Goal: Book appointment/travel/reservation

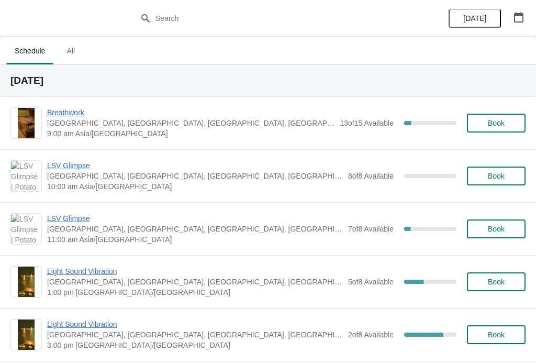
click at [66, 110] on span "Breathwork" at bounding box center [190, 112] width 287 height 10
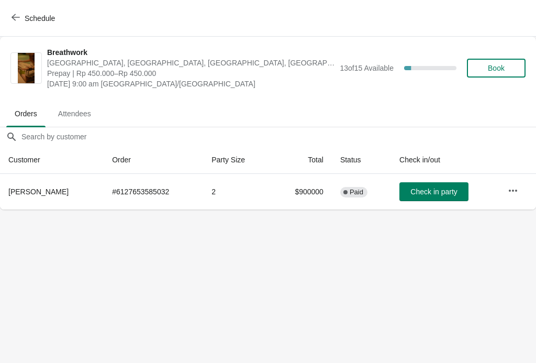
click at [18, 14] on icon "button" at bounding box center [16, 17] width 8 height 8
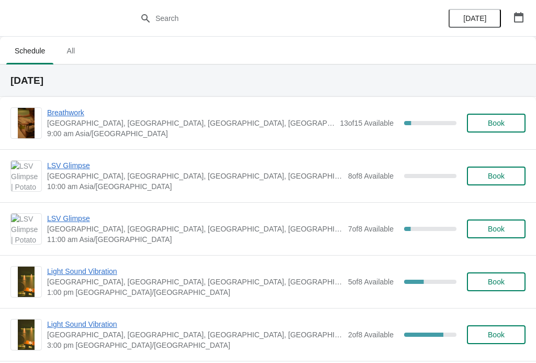
click at [493, 121] on span "Book" at bounding box center [496, 123] width 17 height 8
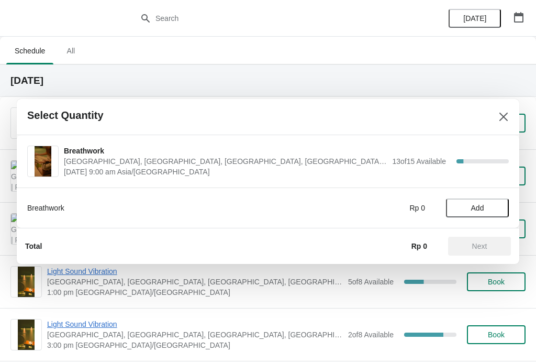
click at [497, 124] on button "Close" at bounding box center [503, 116] width 19 height 19
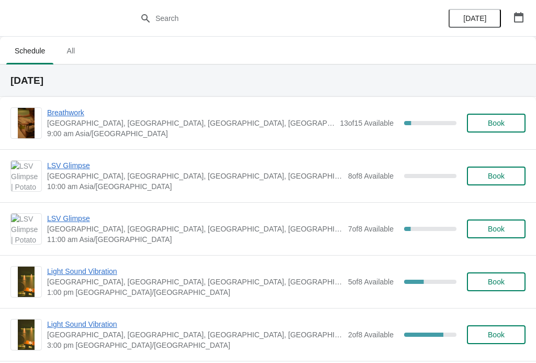
click at [57, 109] on span "Breathwork" at bounding box center [190, 112] width 287 height 10
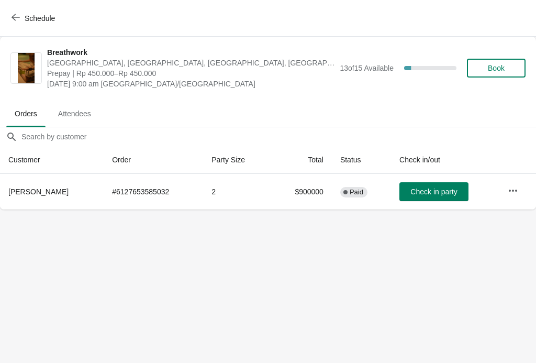
click at [428, 192] on span "Check in party" at bounding box center [433, 191] width 47 height 8
click at [429, 193] on span "Check in party" at bounding box center [433, 191] width 47 height 8
click at [432, 192] on span "Check in party" at bounding box center [433, 191] width 47 height 8
click at [422, 190] on span "Check in party" at bounding box center [433, 191] width 47 height 8
click at [428, 188] on span "Check in party" at bounding box center [433, 191] width 47 height 8
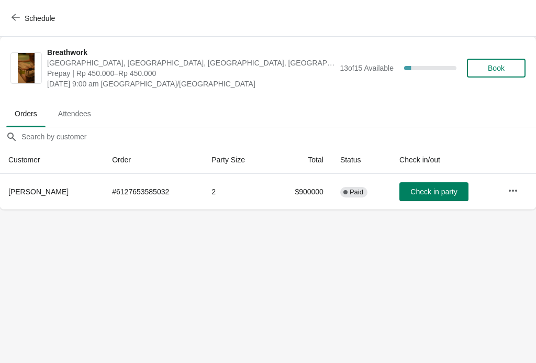
click at [434, 187] on span "Check in party" at bounding box center [433, 191] width 47 height 8
click at [431, 186] on button "Check in party" at bounding box center [433, 191] width 69 height 19
click at [436, 189] on span "Check in party" at bounding box center [433, 191] width 47 height 8
click at [439, 189] on span "Check in party" at bounding box center [433, 191] width 47 height 8
click at [438, 188] on span "Check in party" at bounding box center [433, 191] width 47 height 8
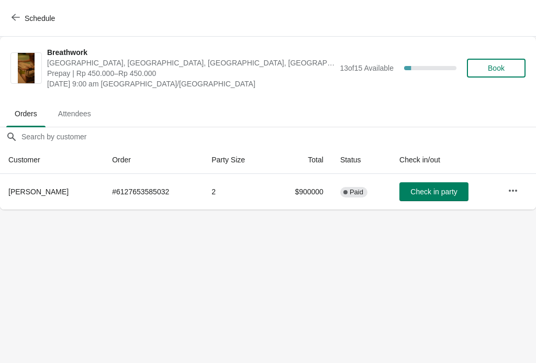
click at [26, 15] on span "Schedule" at bounding box center [40, 18] width 30 height 8
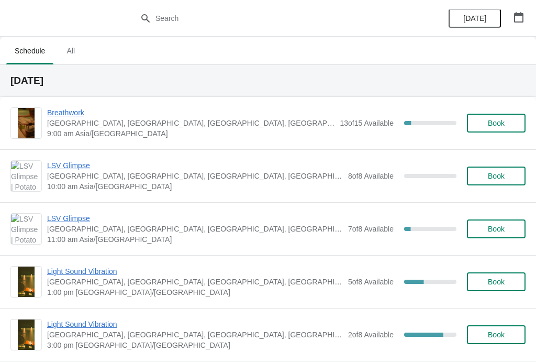
click at [71, 108] on span "Breathwork" at bounding box center [190, 112] width 287 height 10
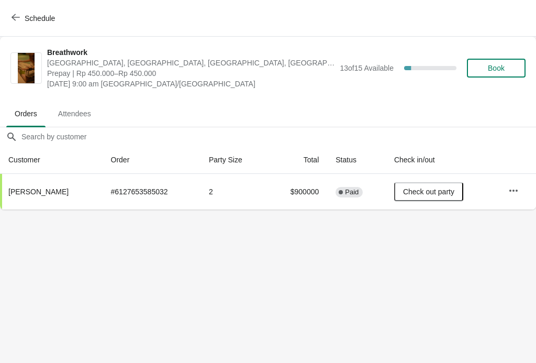
click at [504, 62] on button "Book" at bounding box center [496, 68] width 59 height 19
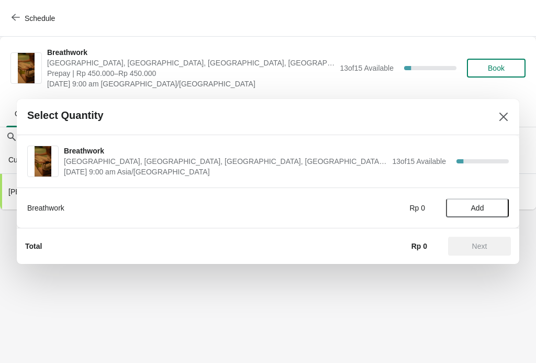
click at [504, 114] on icon "Close" at bounding box center [503, 116] width 10 height 10
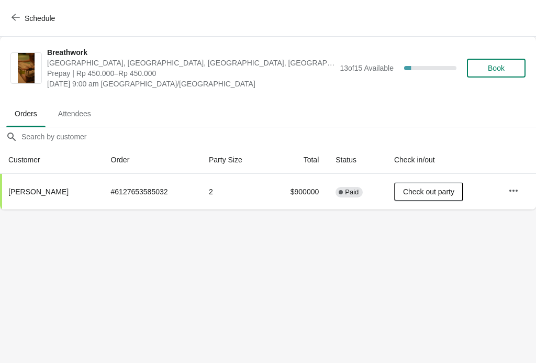
click at [506, 64] on span "Book" at bounding box center [496, 68] width 40 height 8
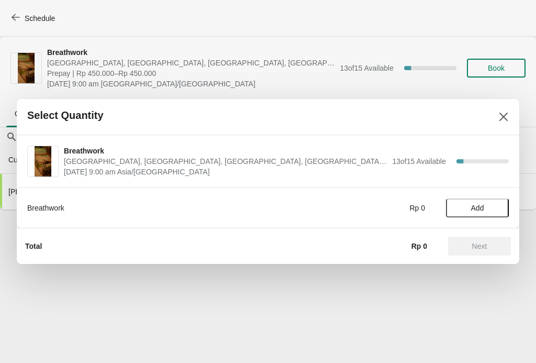
click at [473, 208] on span "Add" at bounding box center [477, 208] width 13 height 8
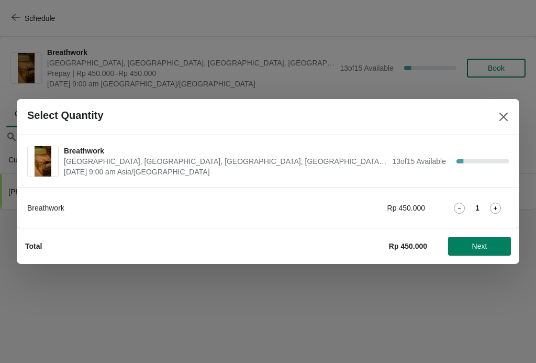
click at [479, 245] on span "Next" at bounding box center [479, 246] width 15 height 8
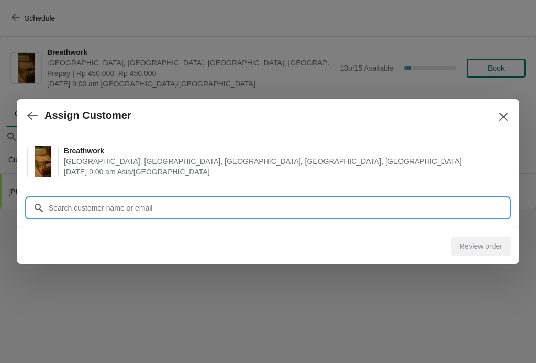
click at [150, 206] on input "Customer" at bounding box center [278, 207] width 461 height 19
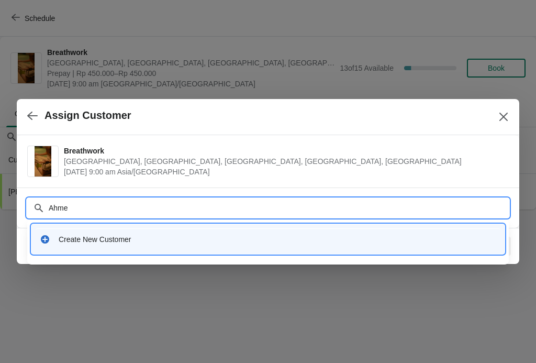
type input "Ahmet"
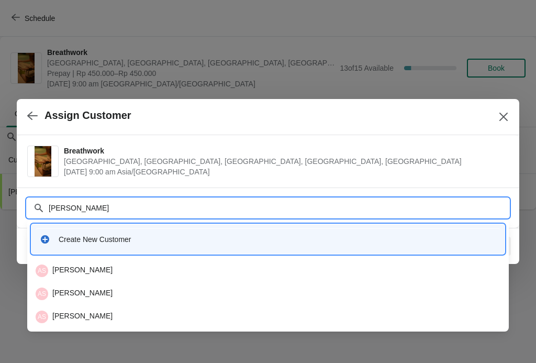
click at [67, 267] on div "AS Ahmet Sulek" at bounding box center [268, 270] width 465 height 13
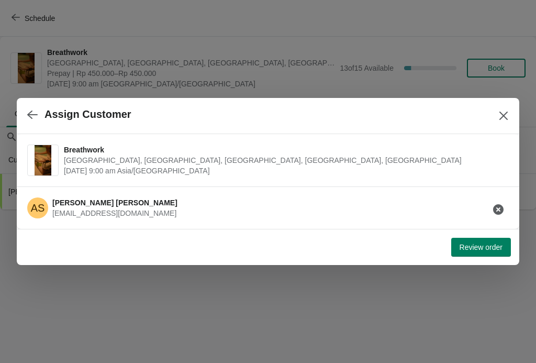
click at [484, 248] on span "Review order" at bounding box center [481, 247] width 43 height 8
